Goal: Check status

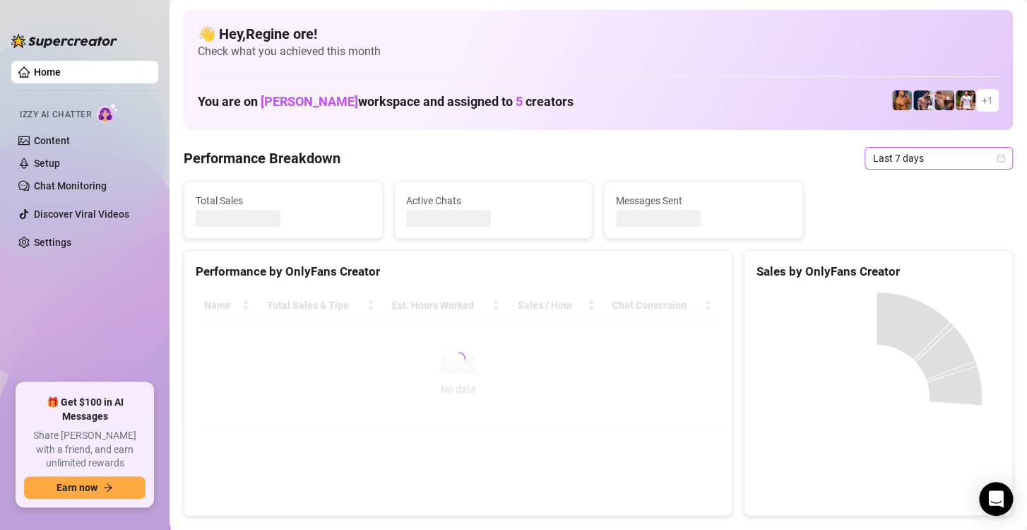
click at [930, 158] on span "Last 7 days" at bounding box center [938, 158] width 131 height 21
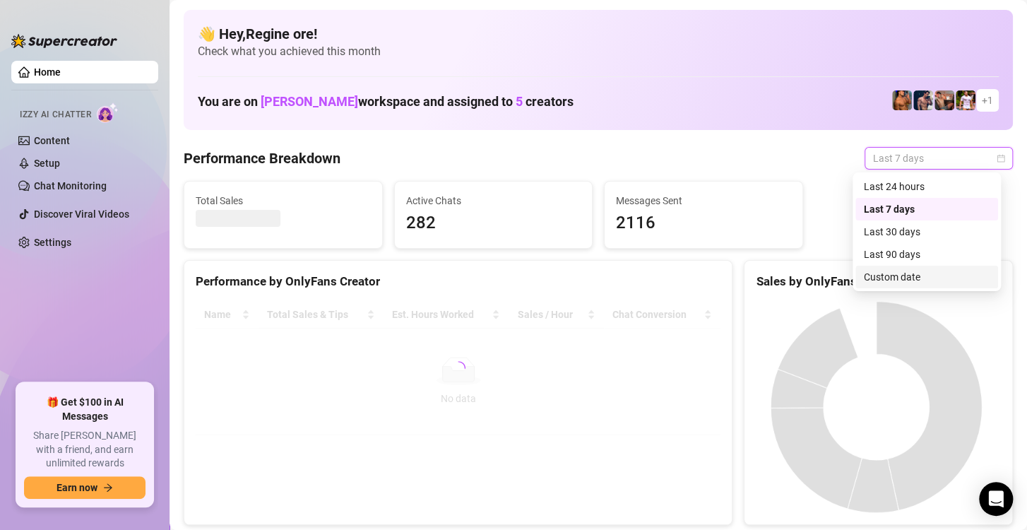
click at [901, 277] on div "Custom date" at bounding box center [927, 277] width 126 height 16
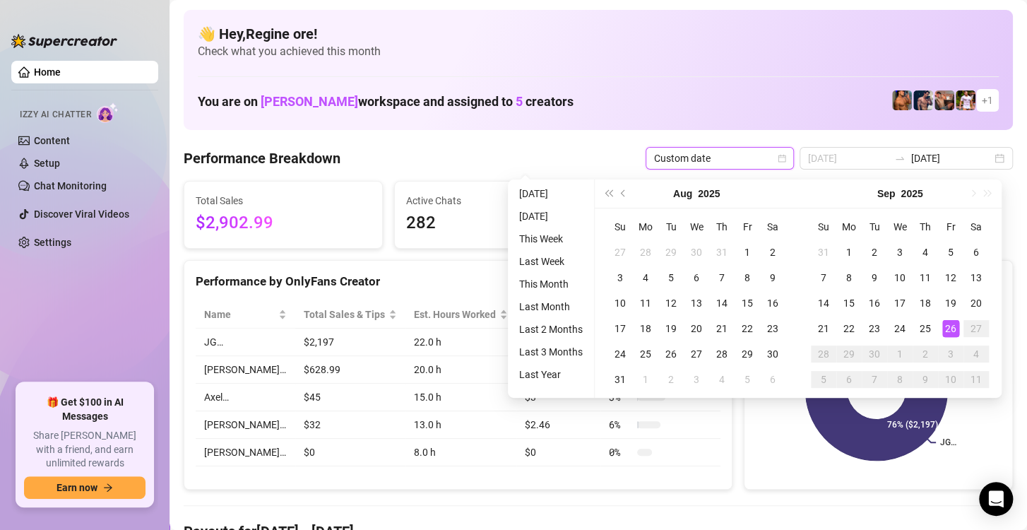
type input "[DATE]"
click at [952, 333] on div "26" at bounding box center [950, 328] width 17 height 17
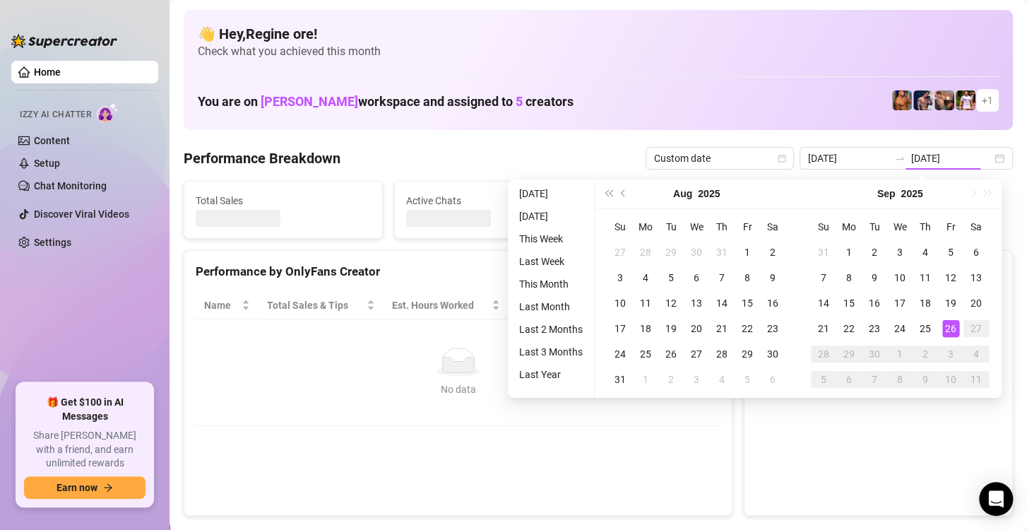
type input "[DATE]"
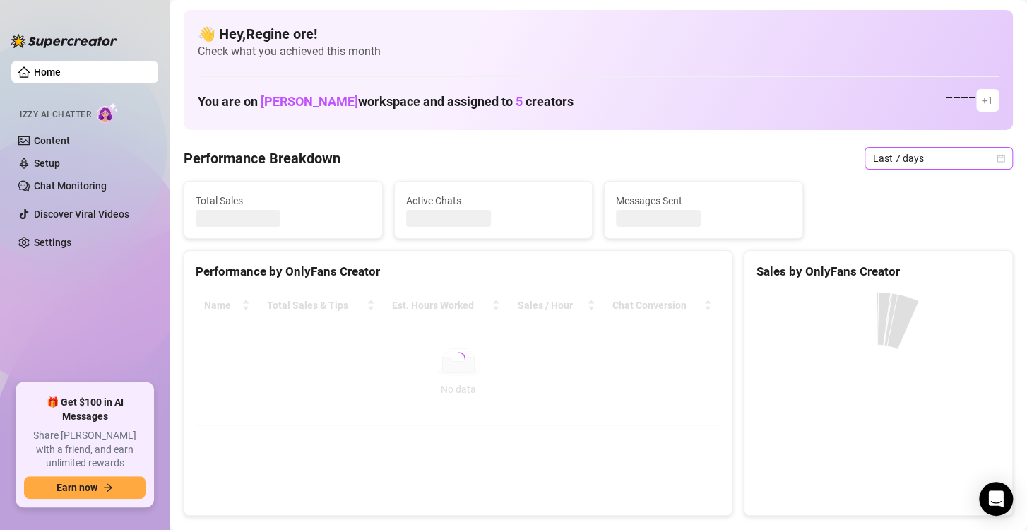
click at [937, 165] on span "Last 7 days" at bounding box center [938, 158] width 131 height 21
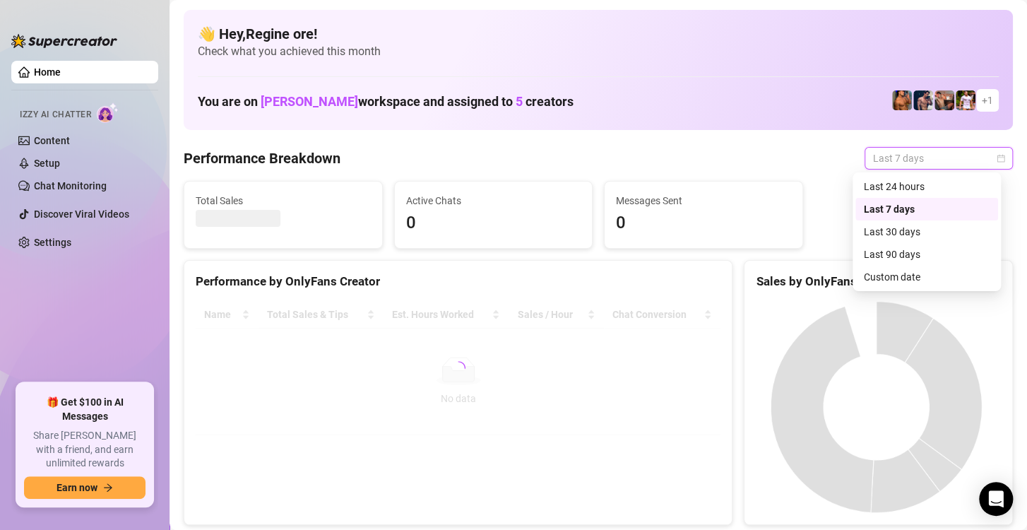
click at [909, 280] on div "Custom date" at bounding box center [927, 277] width 126 height 16
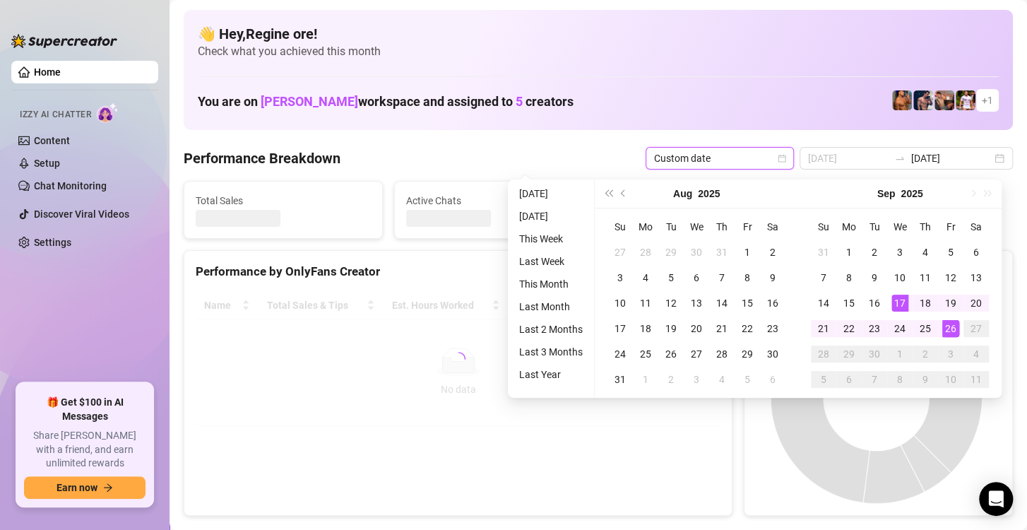
click at [949, 326] on div "26" at bounding box center [950, 328] width 17 height 17
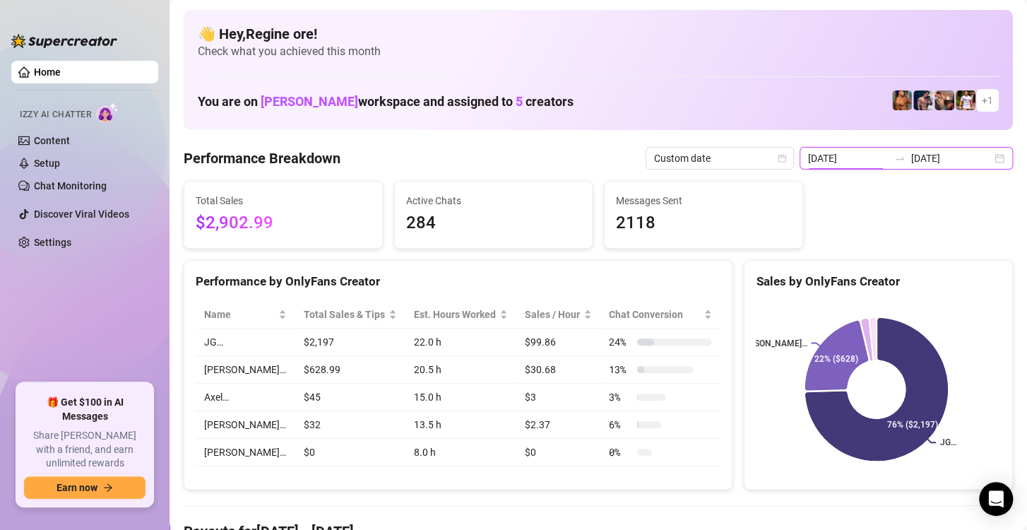
click at [858, 158] on input "[DATE]" at bounding box center [848, 158] width 81 height 16
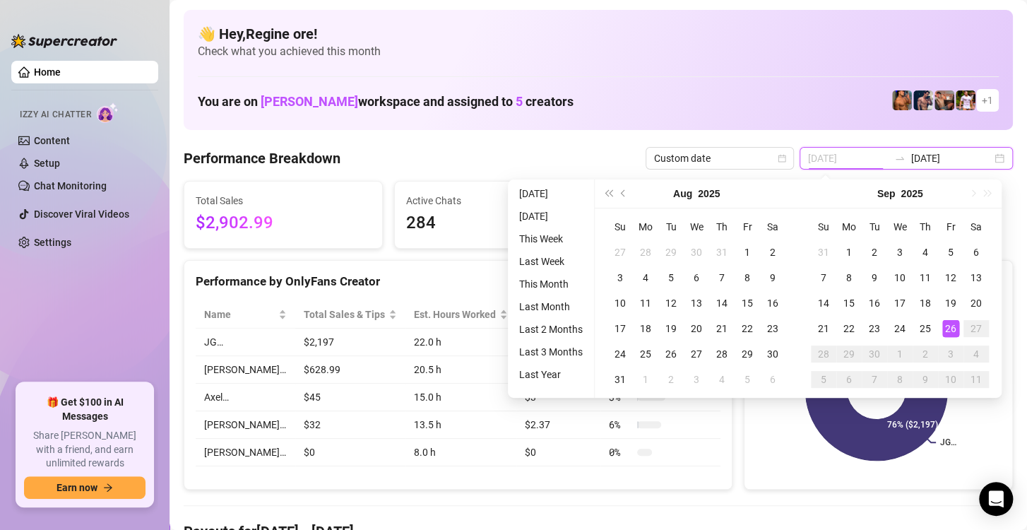
type input "[DATE]"
click at [943, 328] on div "26" at bounding box center [950, 328] width 17 height 17
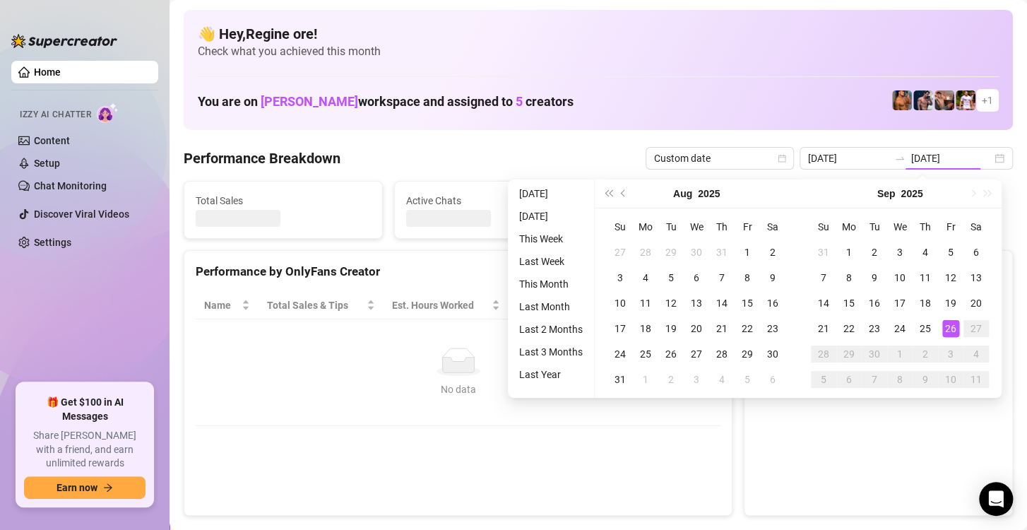
type input "[DATE]"
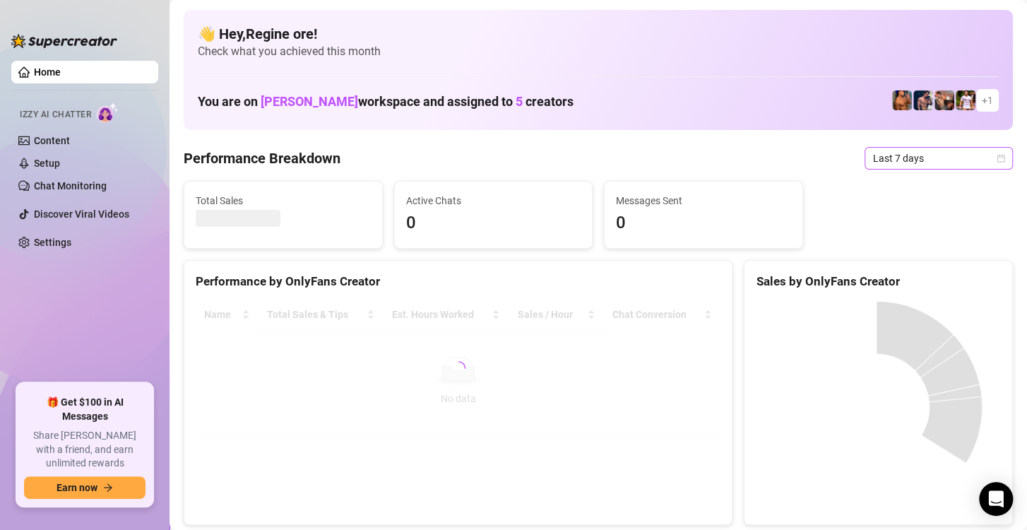
click at [906, 167] on span "Last 7 days" at bounding box center [938, 158] width 131 height 21
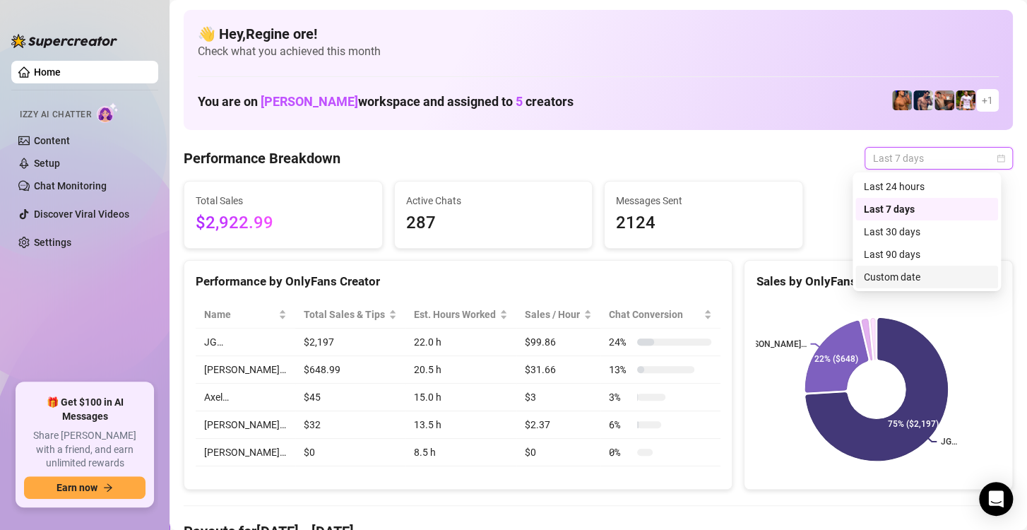
click at [919, 283] on div "Custom date" at bounding box center [927, 277] width 126 height 16
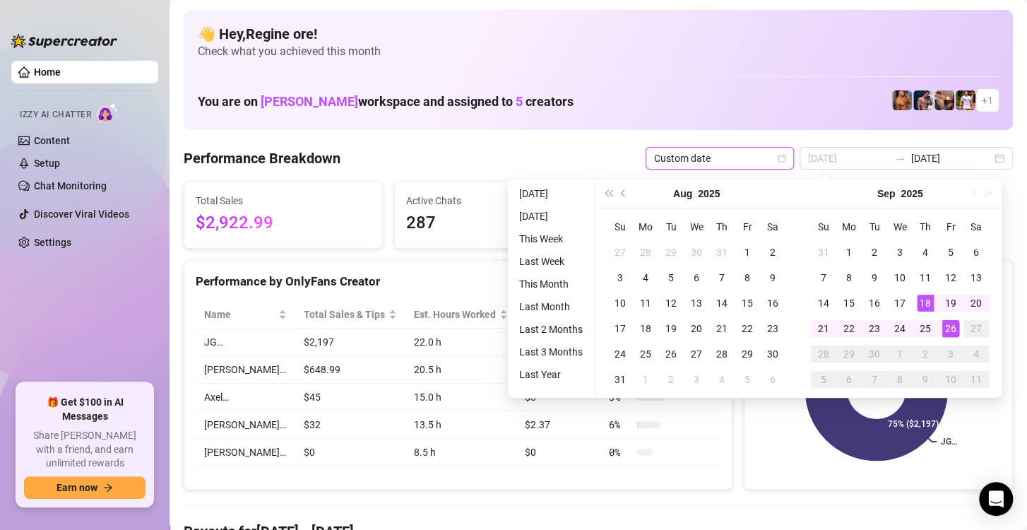
type input "[DATE]"
click at [949, 329] on div "26" at bounding box center [950, 328] width 17 height 17
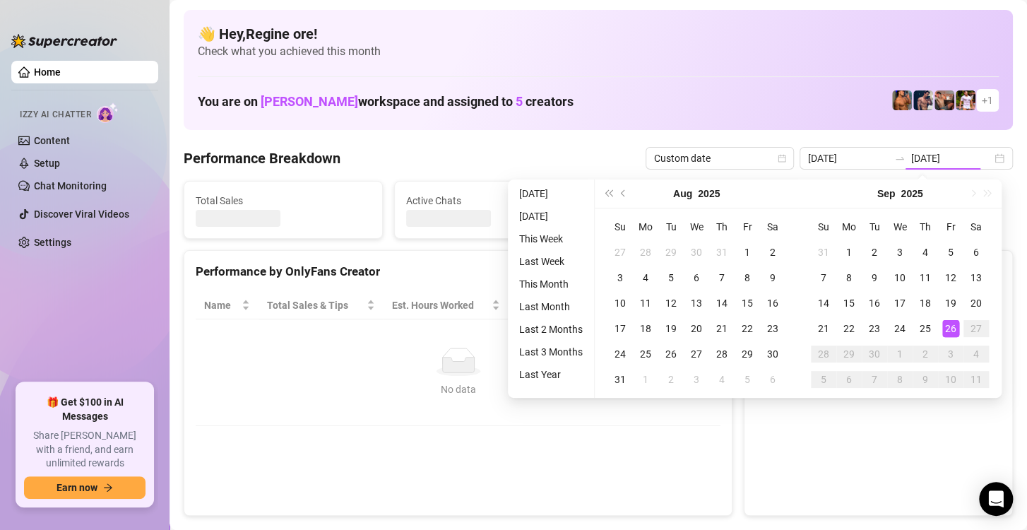
type input "[DATE]"
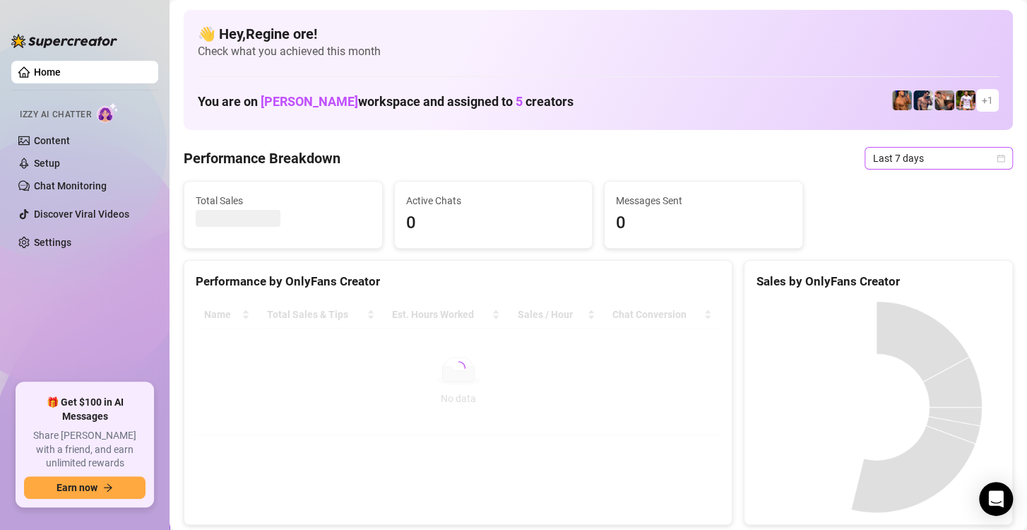
click at [937, 157] on span "Last 7 days" at bounding box center [938, 158] width 131 height 21
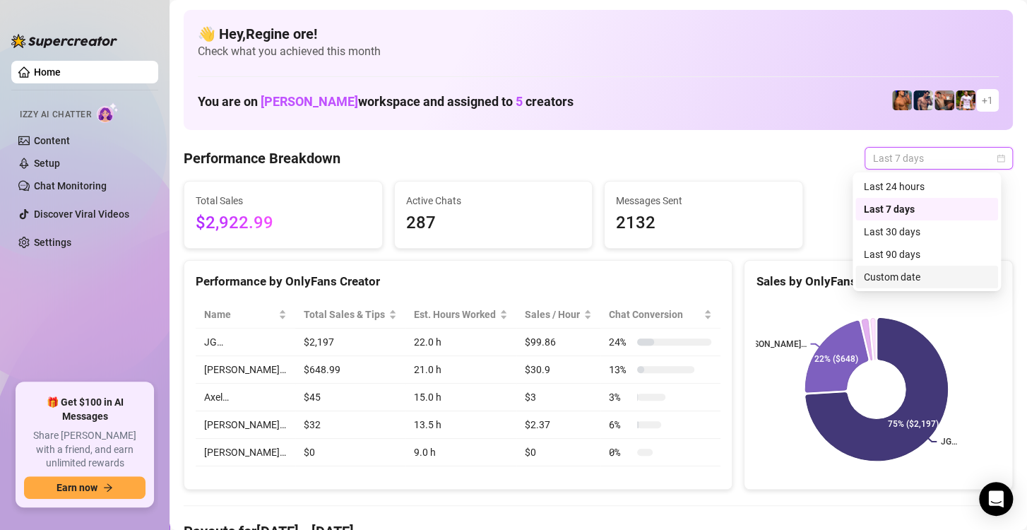
click at [889, 276] on div "Custom date" at bounding box center [927, 277] width 126 height 16
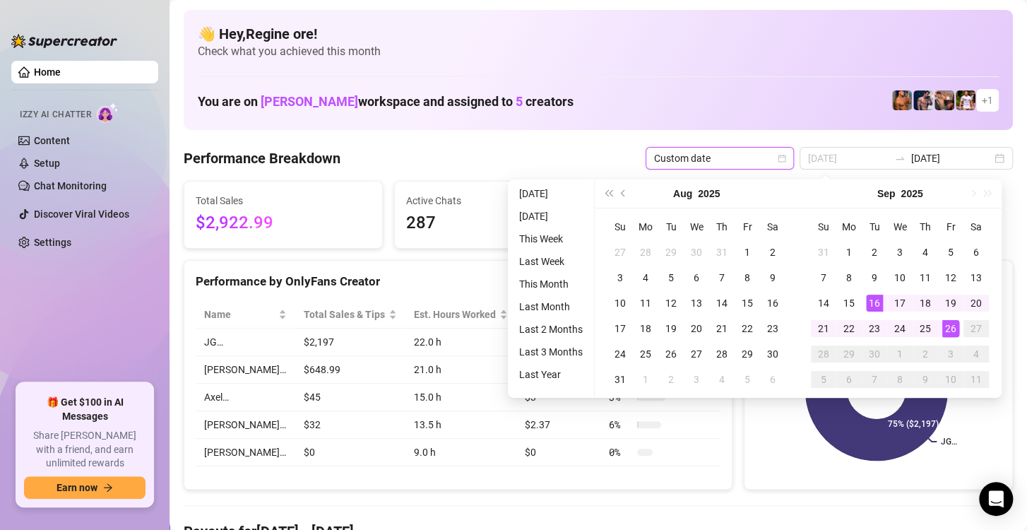
type input "[DATE]"
click at [950, 328] on div "26" at bounding box center [950, 328] width 17 height 17
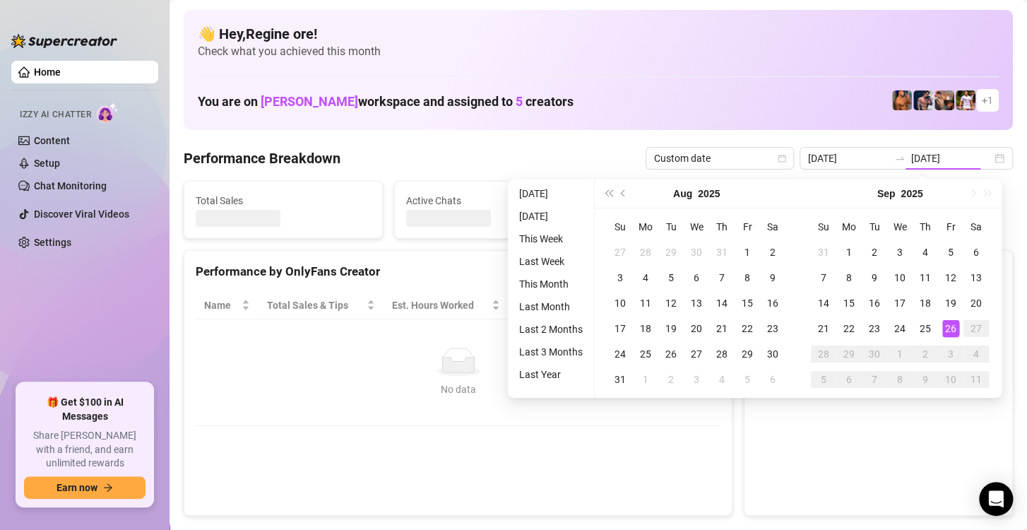
type input "[DATE]"
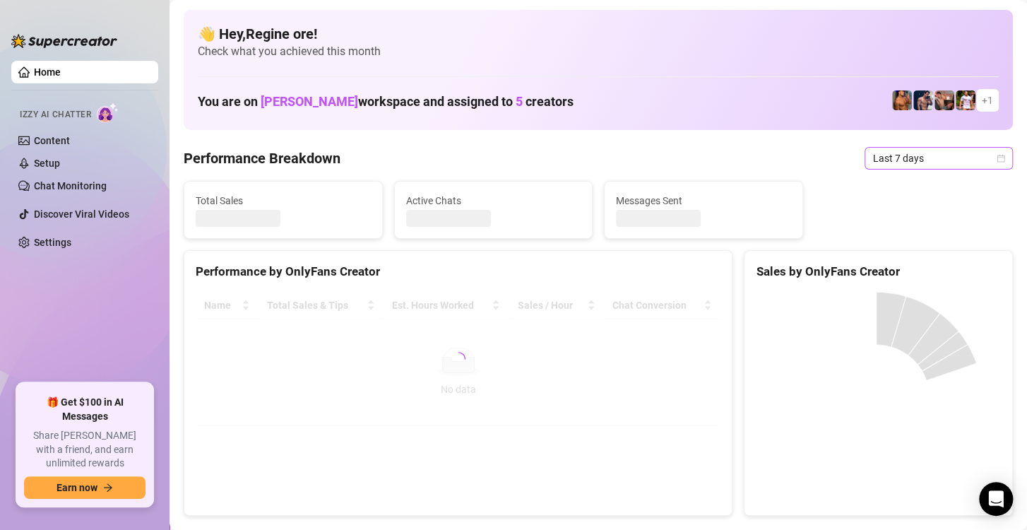
click at [908, 158] on span "Last 7 days" at bounding box center [938, 158] width 131 height 21
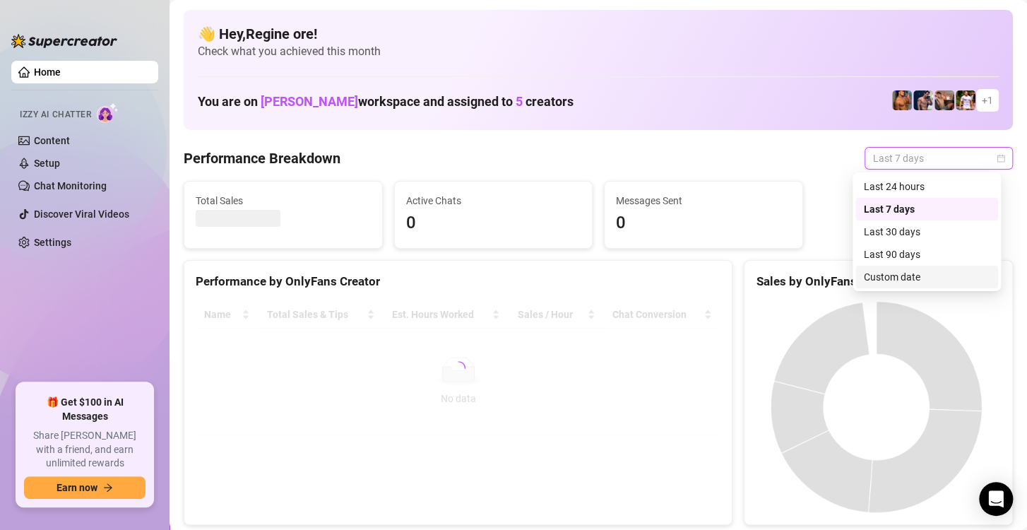
click at [901, 273] on div "Custom date" at bounding box center [927, 277] width 126 height 16
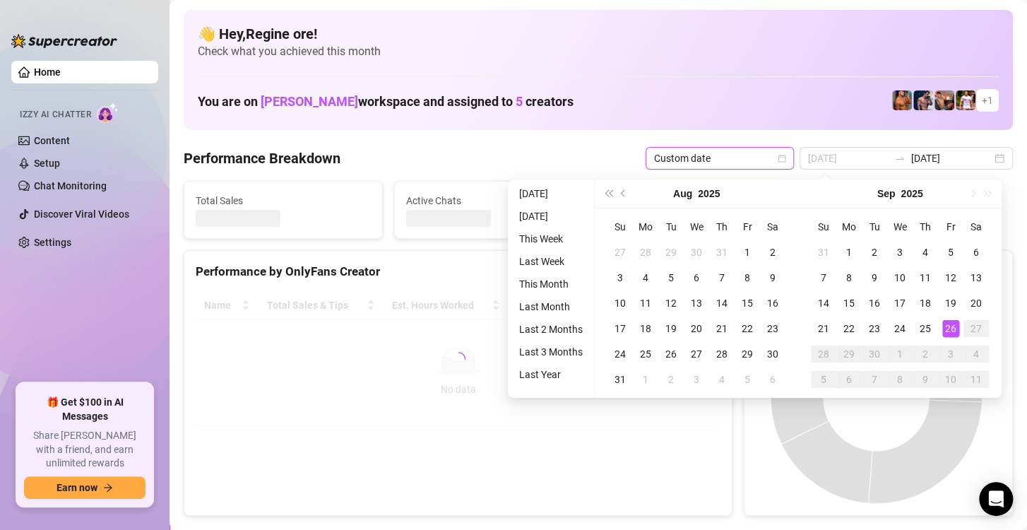
click at [950, 328] on div "26" at bounding box center [950, 328] width 17 height 17
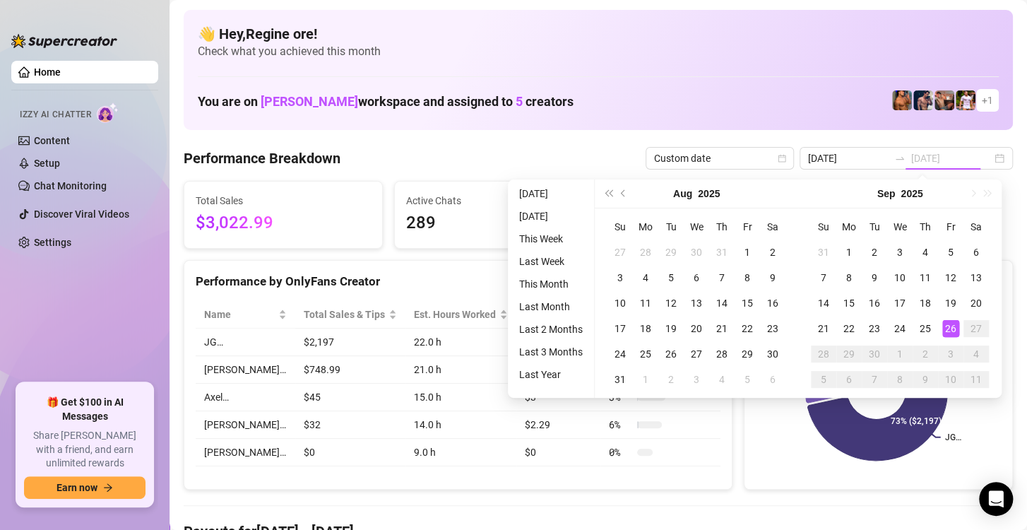
click at [950, 328] on div "26" at bounding box center [950, 328] width 17 height 17
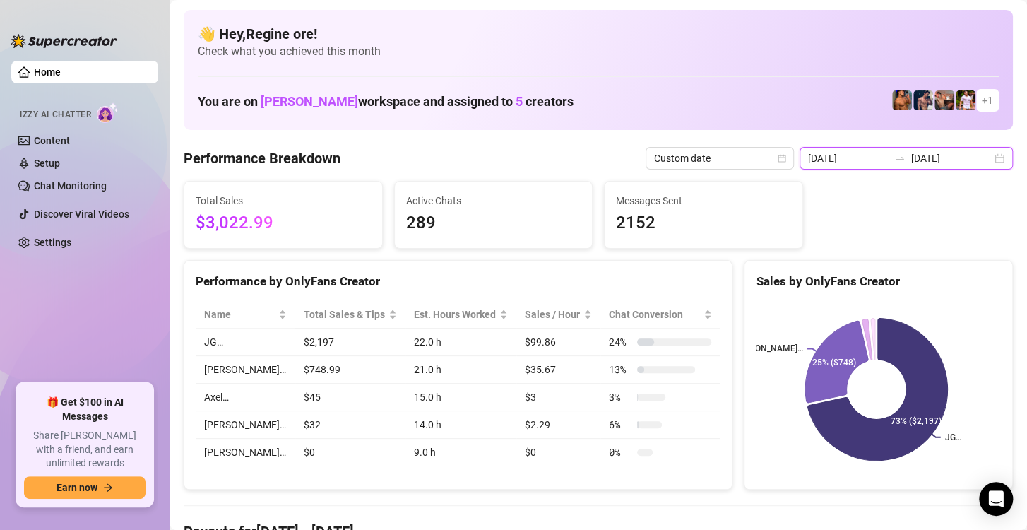
click at [848, 155] on input "[DATE]" at bounding box center [848, 158] width 81 height 16
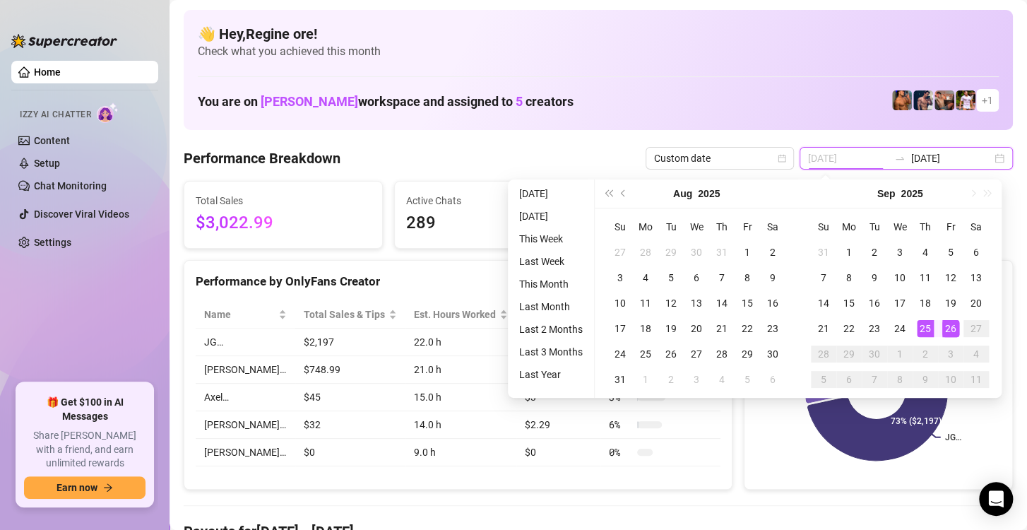
type input "[DATE]"
click at [954, 327] on div "26" at bounding box center [950, 328] width 17 height 17
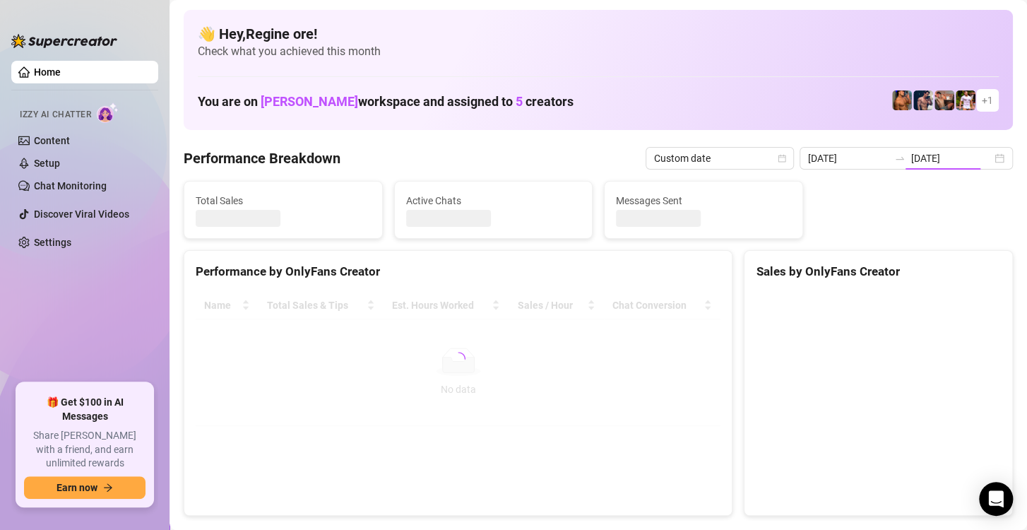
type input "[DATE]"
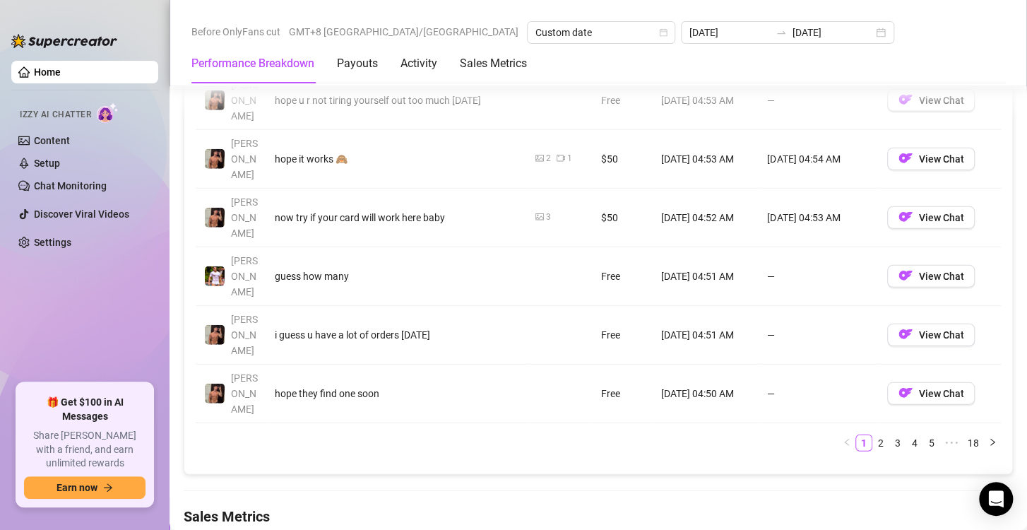
scroll to position [1731, 0]
